Goal: Task Accomplishment & Management: Use online tool/utility

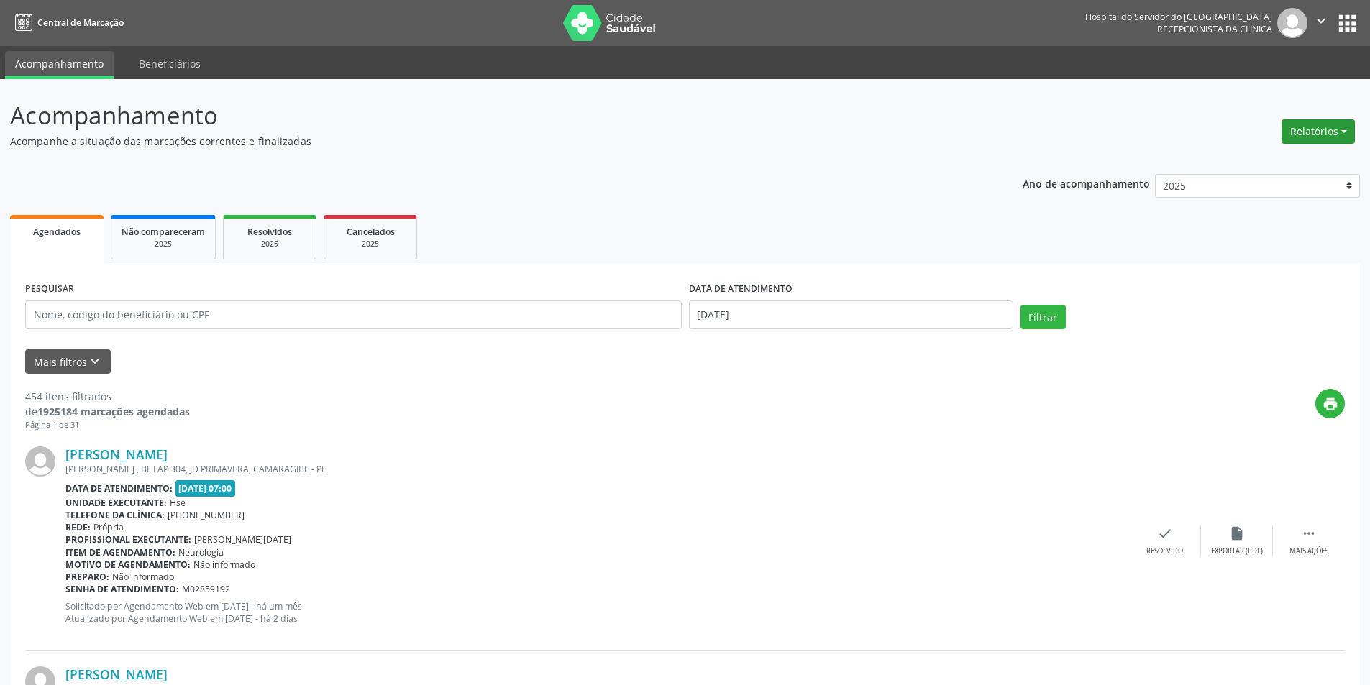
click at [1307, 142] on button "Relatórios" at bounding box center [1317, 131] width 73 height 24
click at [1263, 165] on link "Agendamentos" at bounding box center [1278, 162] width 155 height 20
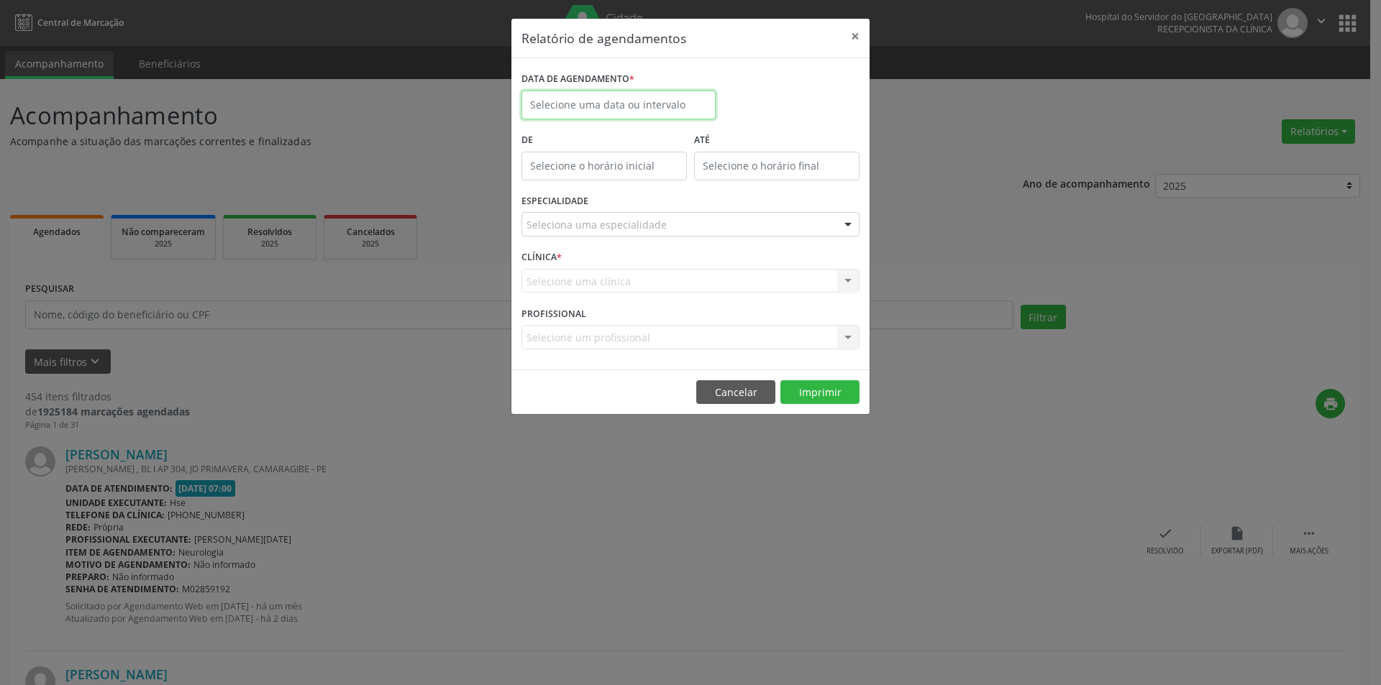
click at [582, 101] on input "text" at bounding box center [618, 105] width 194 height 29
click at [726, 236] on span "20" at bounding box center [727, 238] width 28 height 28
type input "[DATE]"
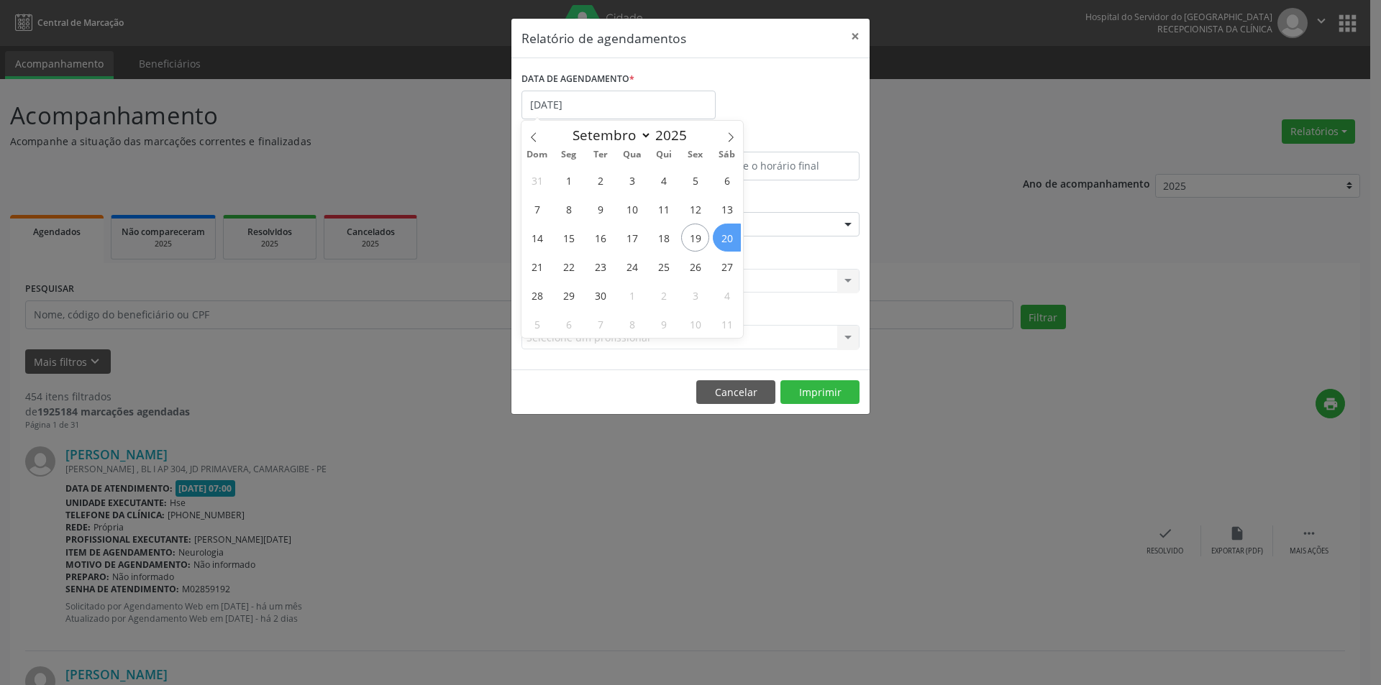
click at [726, 236] on span "20" at bounding box center [727, 238] width 28 height 28
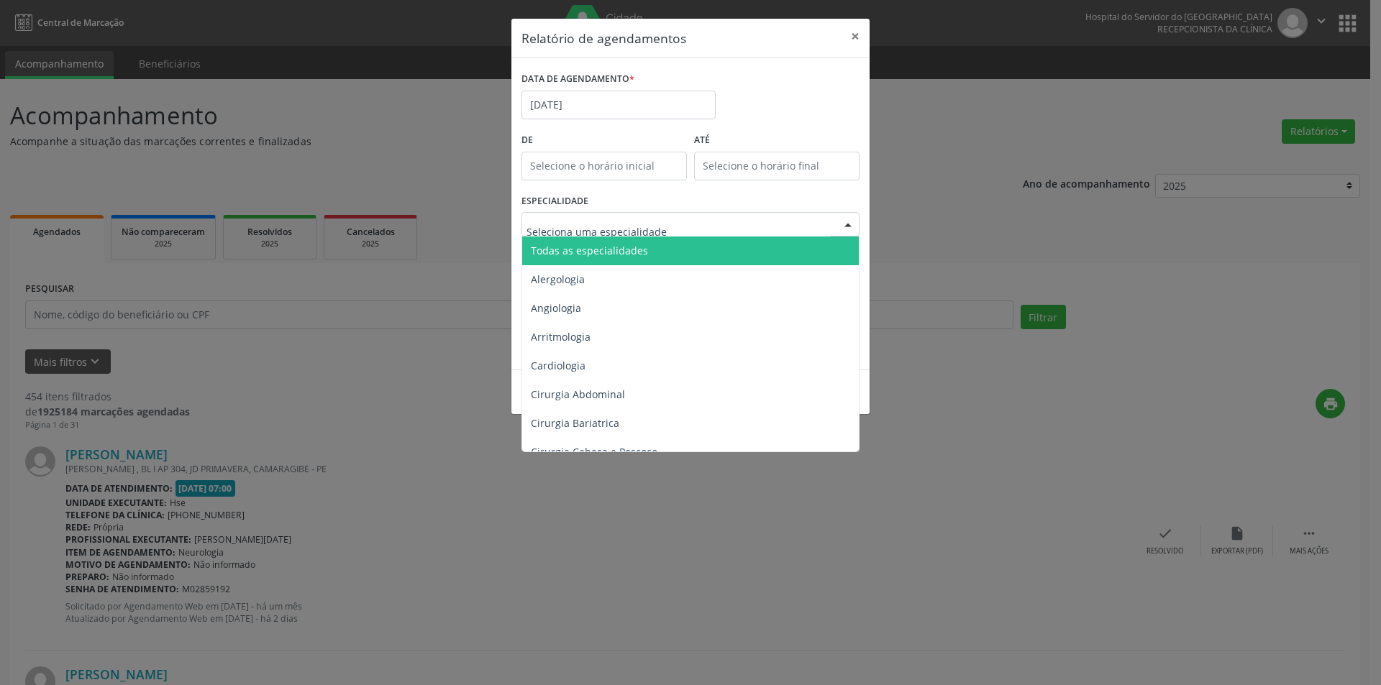
click at [626, 250] on span "Todas as especialidades" at bounding box center [589, 251] width 117 height 14
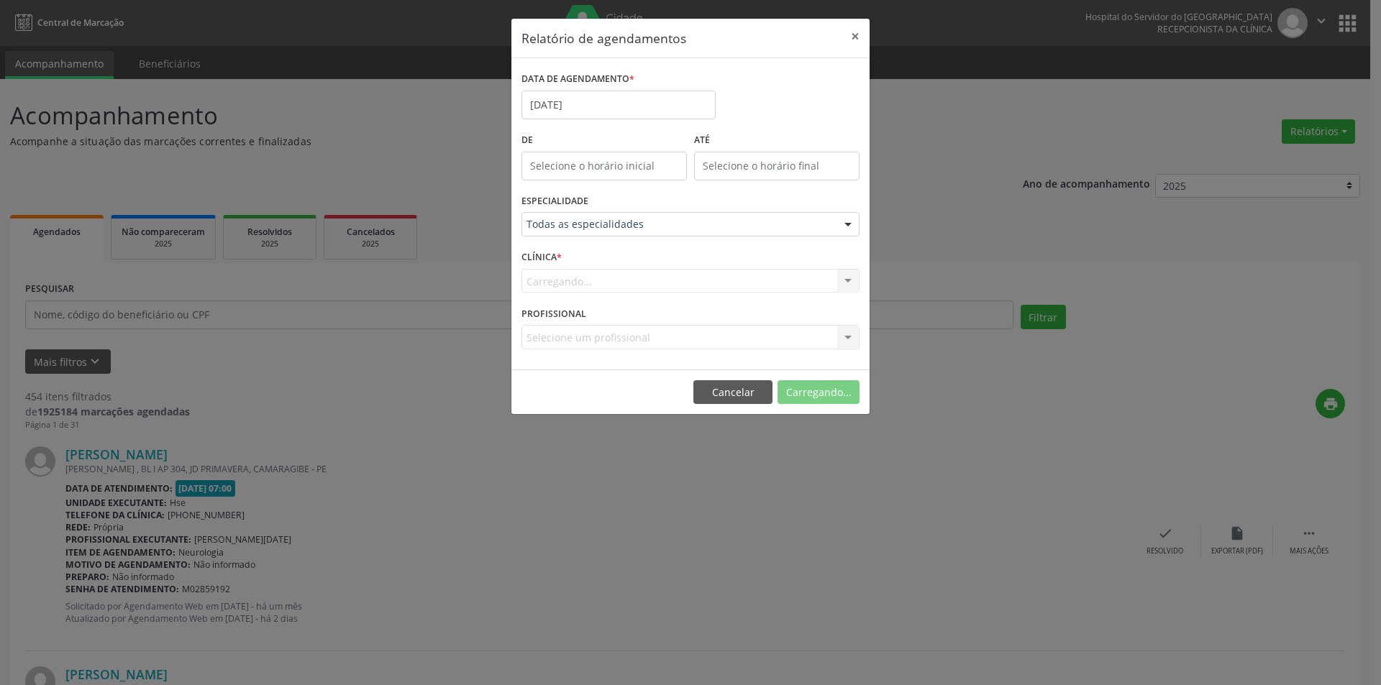
click at [613, 290] on div "Carregando..." at bounding box center [690, 281] width 338 height 24
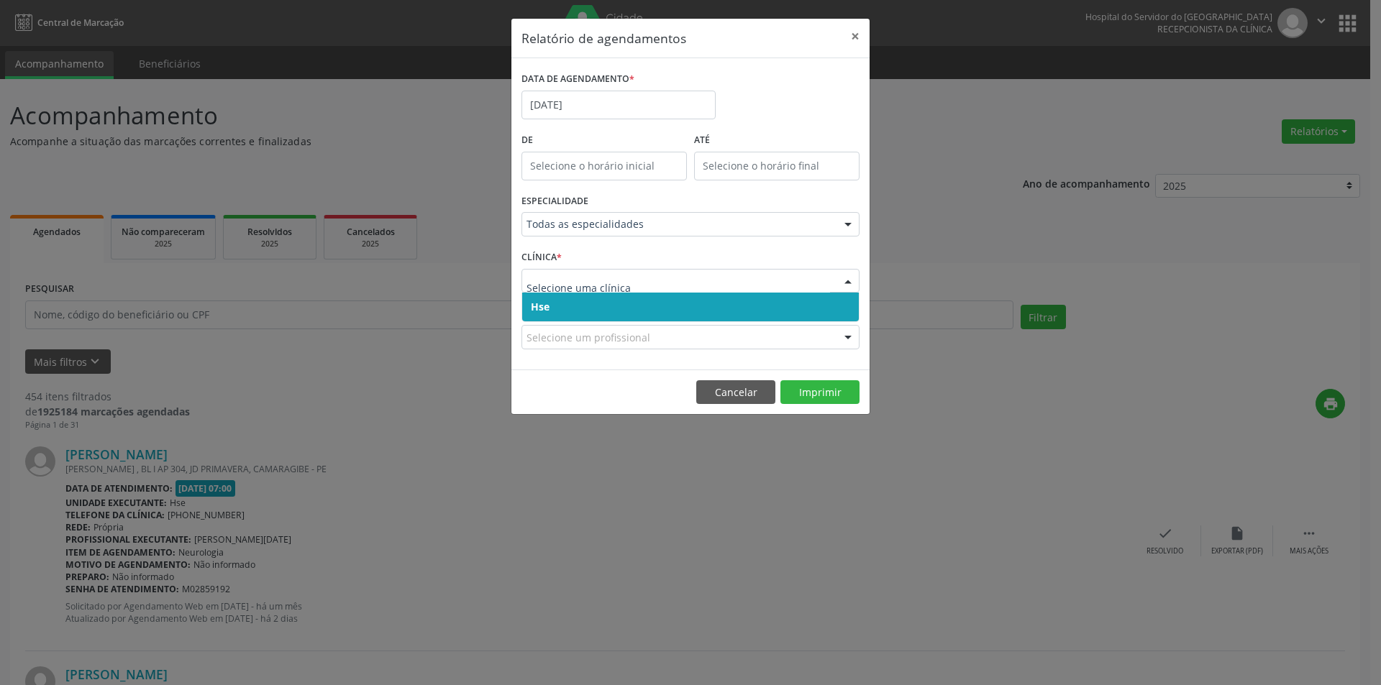
click at [605, 315] on span "Hse" at bounding box center [690, 307] width 337 height 29
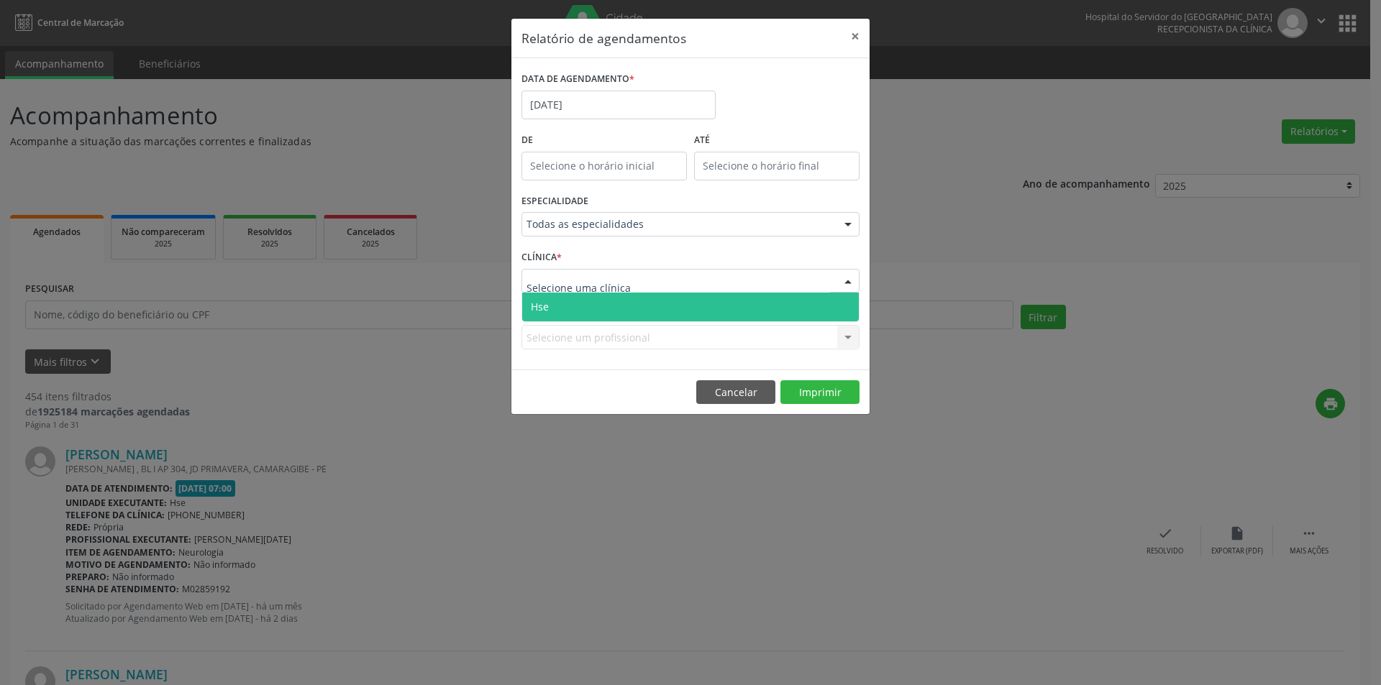
drag, startPoint x: 613, startPoint y: 275, endPoint x: 616, endPoint y: 288, distance: 13.3
click at [614, 313] on span "Hse" at bounding box center [690, 307] width 337 height 29
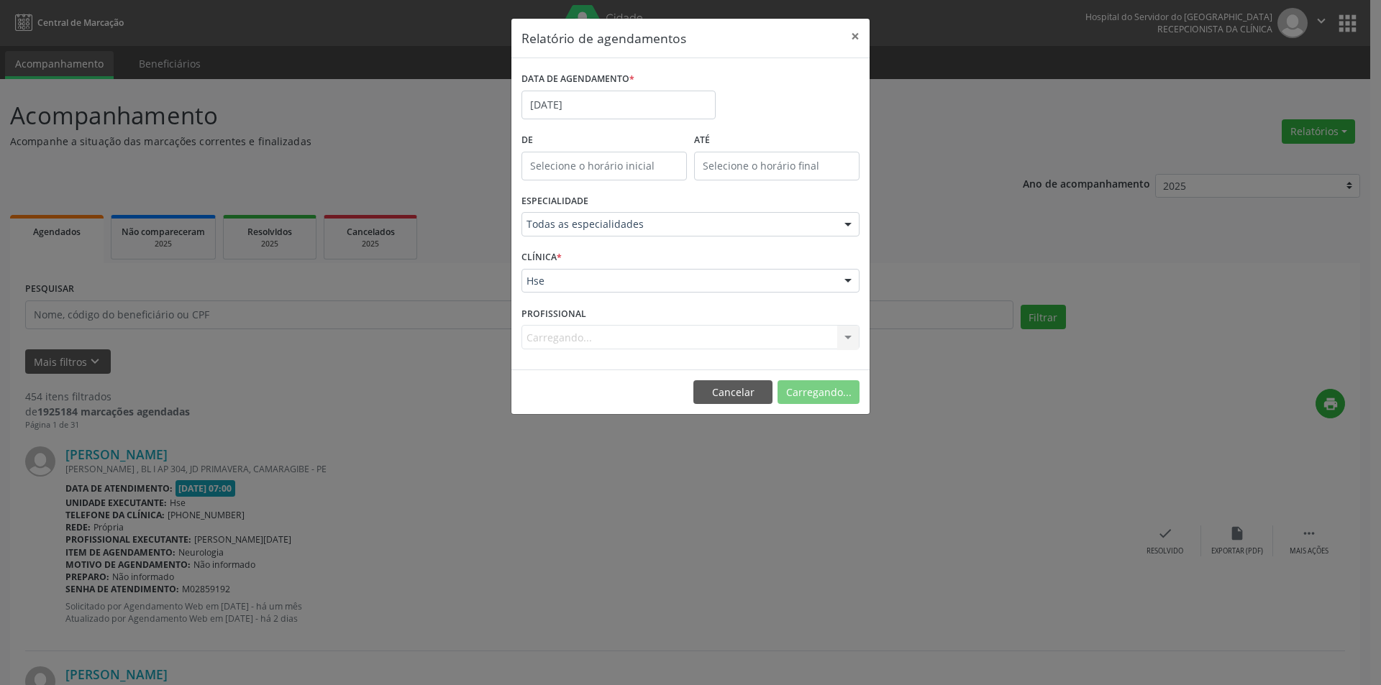
click at [570, 344] on div "Carregando... Nenhum resultado encontrado para: " " Não há nenhuma opção para s…" at bounding box center [690, 337] width 338 height 24
click at [572, 338] on div "Carregando... Nenhum resultado encontrado para: " " Não há nenhuma opção para s…" at bounding box center [690, 337] width 338 height 24
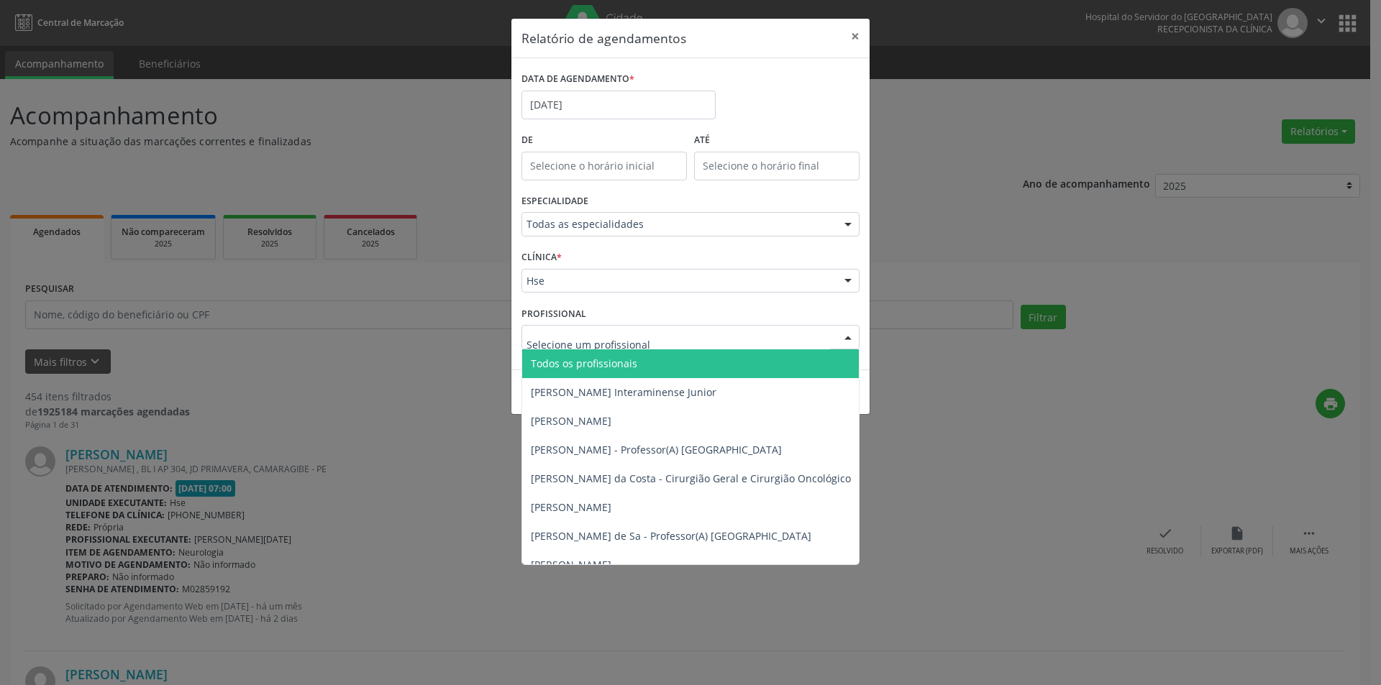
click at [565, 367] on span "Todos os profissionais" at bounding box center [584, 364] width 106 height 14
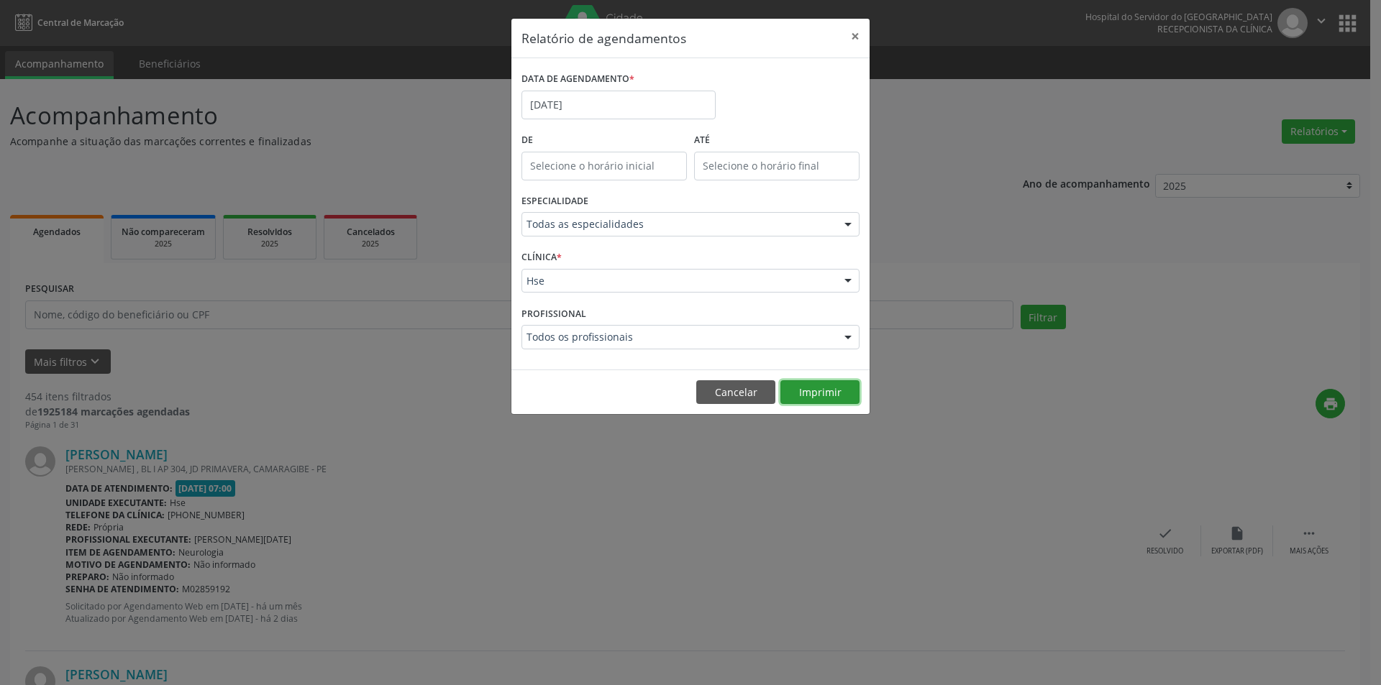
click at [820, 398] on button "Imprimir" at bounding box center [819, 392] width 79 height 24
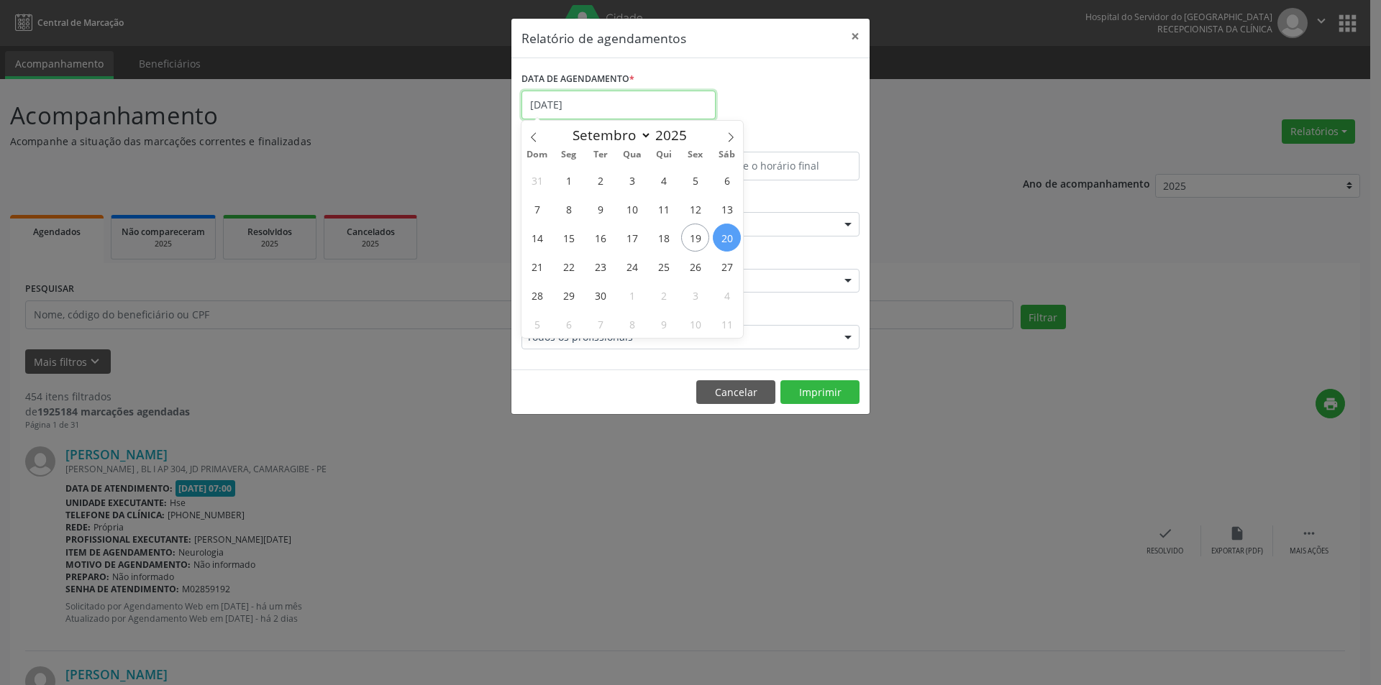
click at [586, 106] on input "[DATE]" at bounding box center [618, 105] width 194 height 29
click at [577, 265] on span "22" at bounding box center [568, 266] width 28 height 28
type input "22/09/2025"
click at [577, 265] on span "22" at bounding box center [568, 266] width 28 height 28
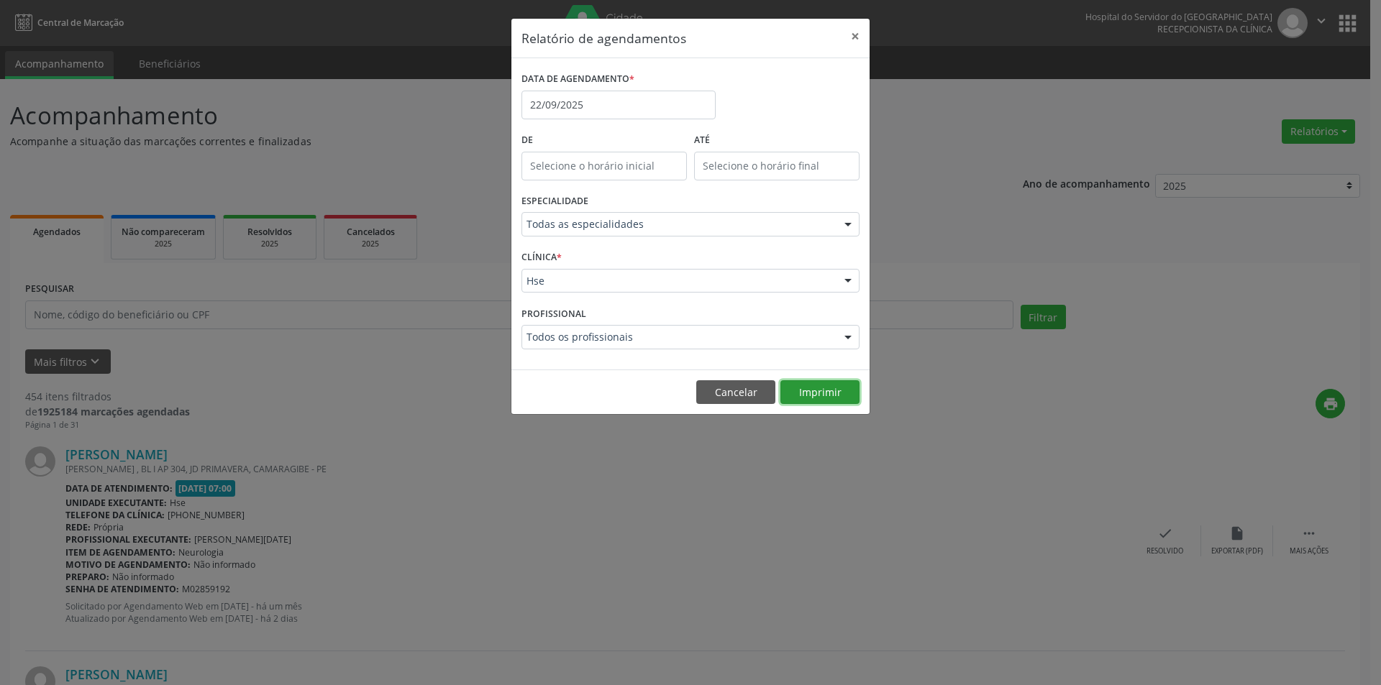
click at [824, 397] on button "Imprimir" at bounding box center [819, 392] width 79 height 24
